Goal: Task Accomplishment & Management: Use online tool/utility

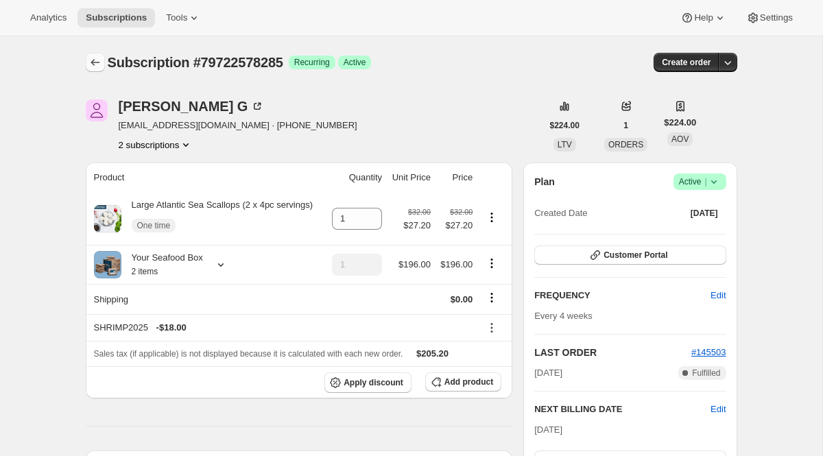
click at [99, 60] on icon "Subscriptions" at bounding box center [96, 63] width 14 height 14
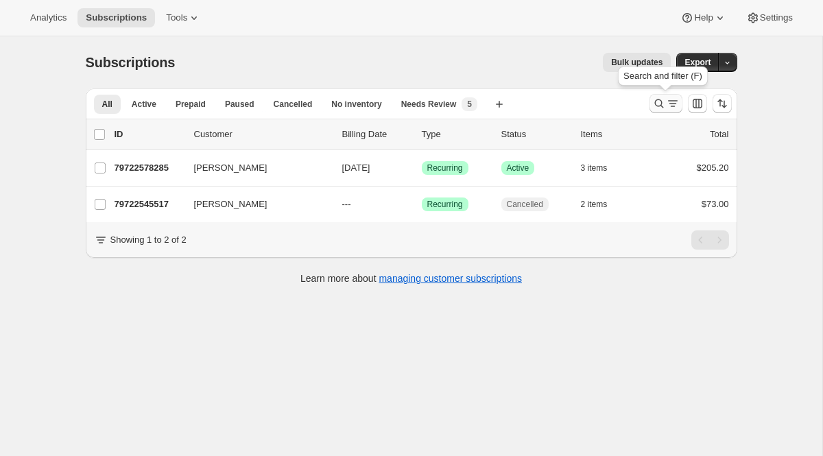
click at [659, 97] on icon "Search and filter results" at bounding box center [660, 104] width 14 height 14
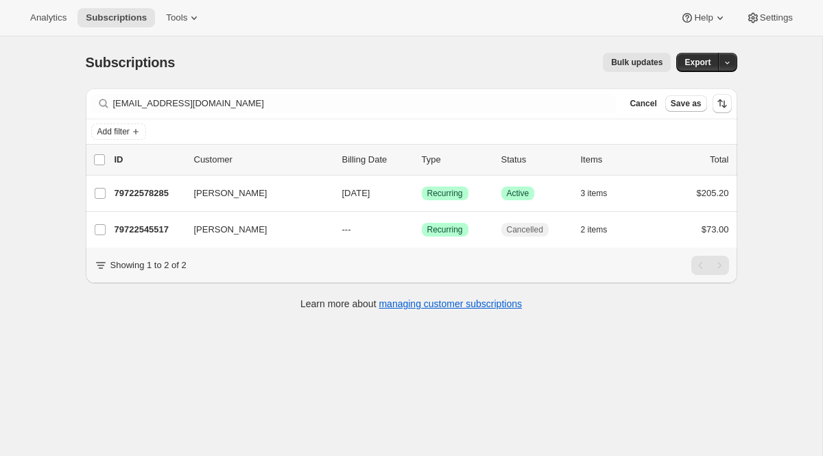
drag, startPoint x: 332, startPoint y: 114, endPoint x: 107, endPoint y: 79, distance: 227.8
click at [107, 79] on div "Subscriptions. This page is ready Subscriptions Bulk updates More actions Bulk …" at bounding box center [411, 180] width 685 height 288
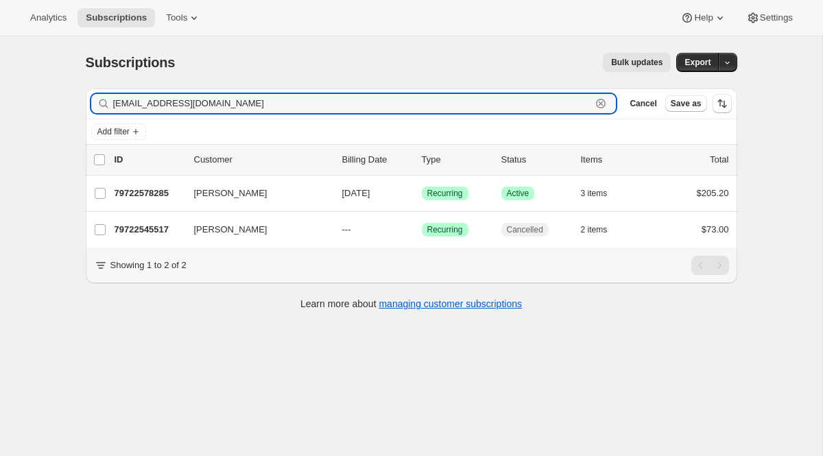
drag, startPoint x: 213, startPoint y: 100, endPoint x: 36, endPoint y: 79, distance: 178.3
click at [36, 79] on div "Subscriptions. This page is ready Subscriptions Bulk updates More actions Bulk …" at bounding box center [411, 264] width 823 height 456
paste input "rmcdermed"
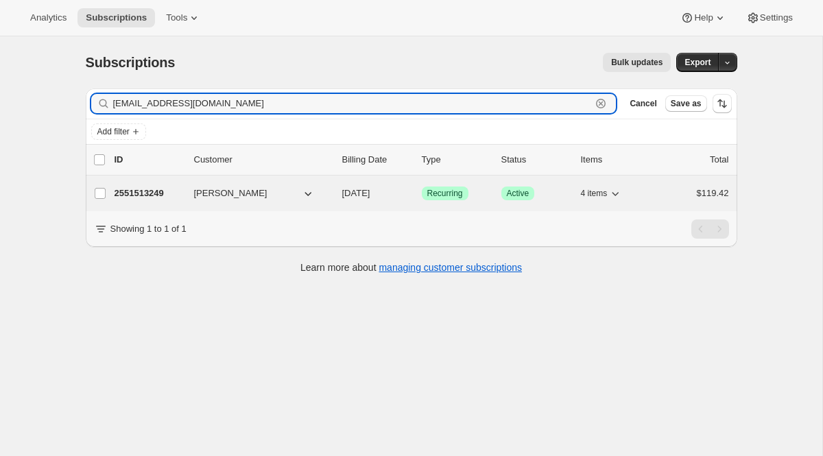
type input "[EMAIL_ADDRESS][DOMAIN_NAME]"
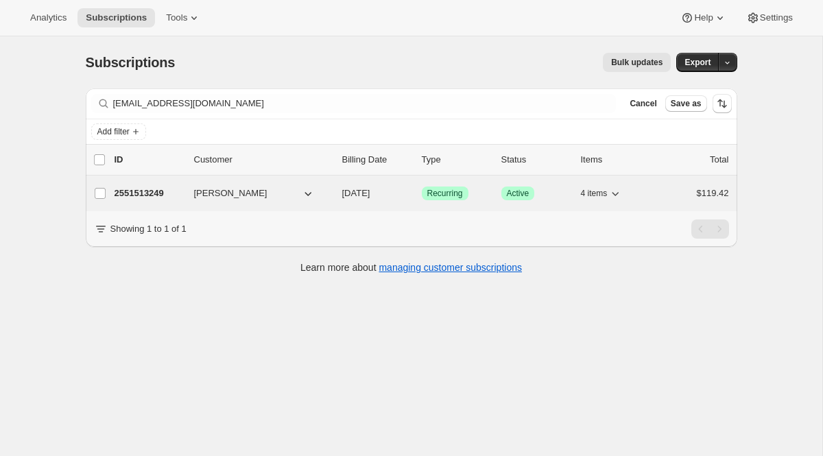
click at [446, 189] on span "Recurring" at bounding box center [445, 193] width 36 height 11
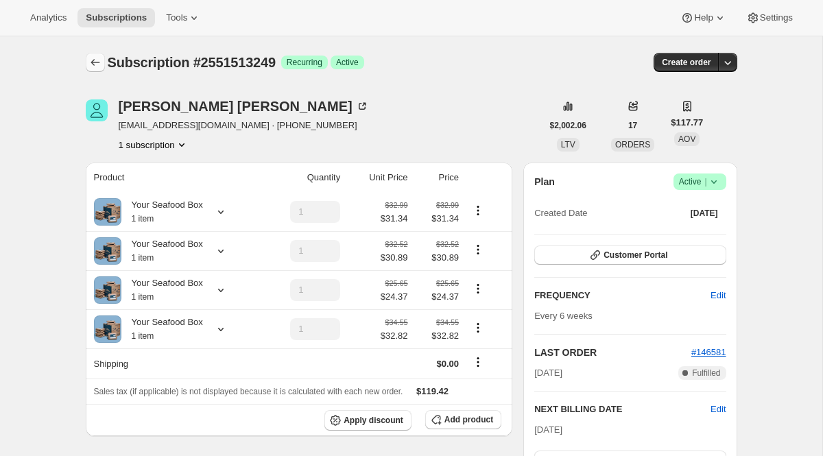
click at [102, 59] on button "Subscriptions" at bounding box center [95, 62] width 19 height 19
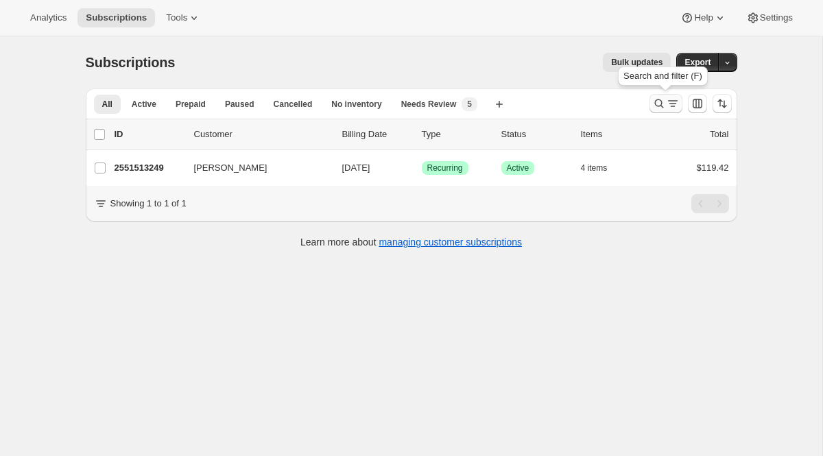
click at [669, 102] on icon "Search and filter results" at bounding box center [673, 104] width 14 height 14
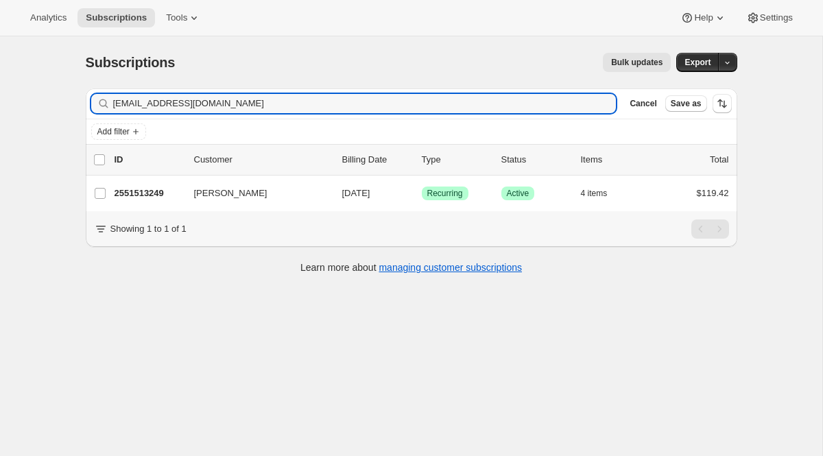
drag, startPoint x: 246, startPoint y: 108, endPoint x: 75, endPoint y: 70, distance: 175.1
click at [75, 70] on div "Subscriptions. This page is ready Subscriptions Bulk updates More actions Bulk …" at bounding box center [411, 162] width 685 height 252
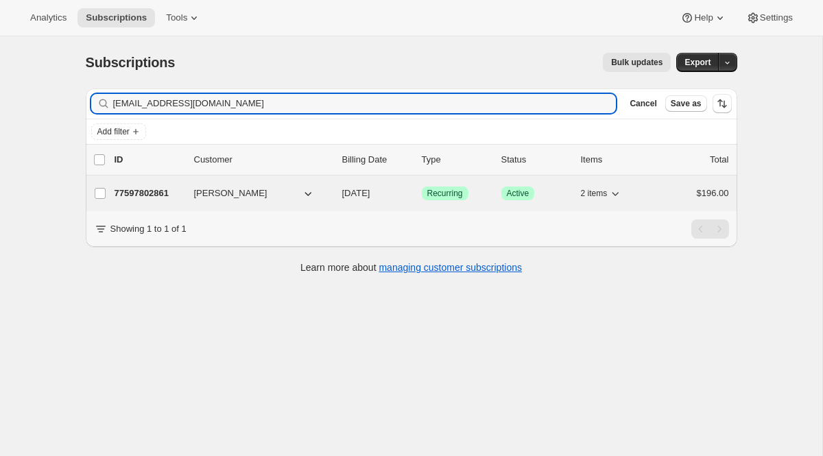
type input "[EMAIL_ADDRESS][DOMAIN_NAME]"
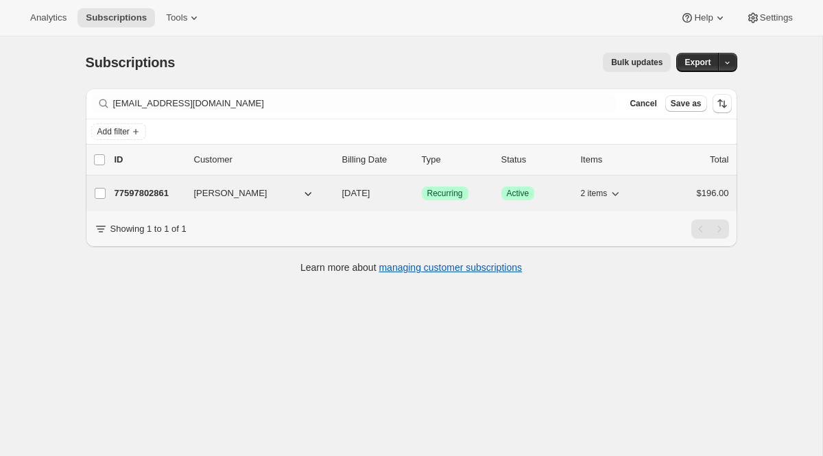
click at [447, 196] on span "Recurring" at bounding box center [445, 193] width 36 height 11
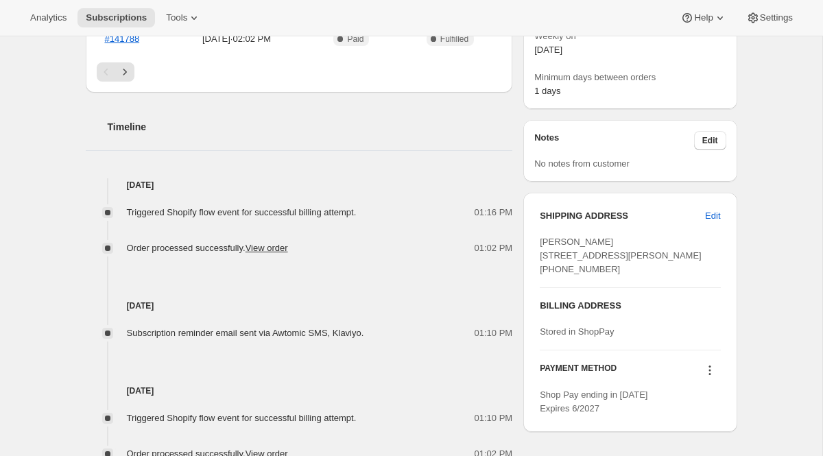
scroll to position [354, 0]
